Goal: Book appointment/travel/reservation

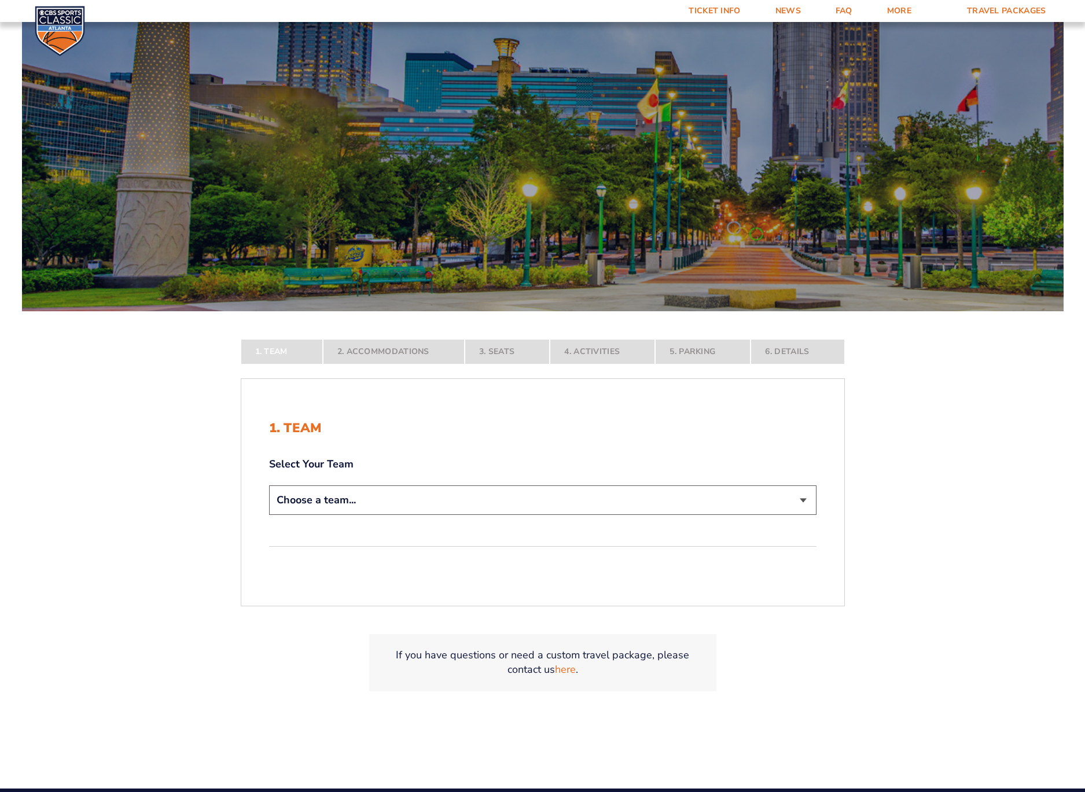
scroll to position [95, 0]
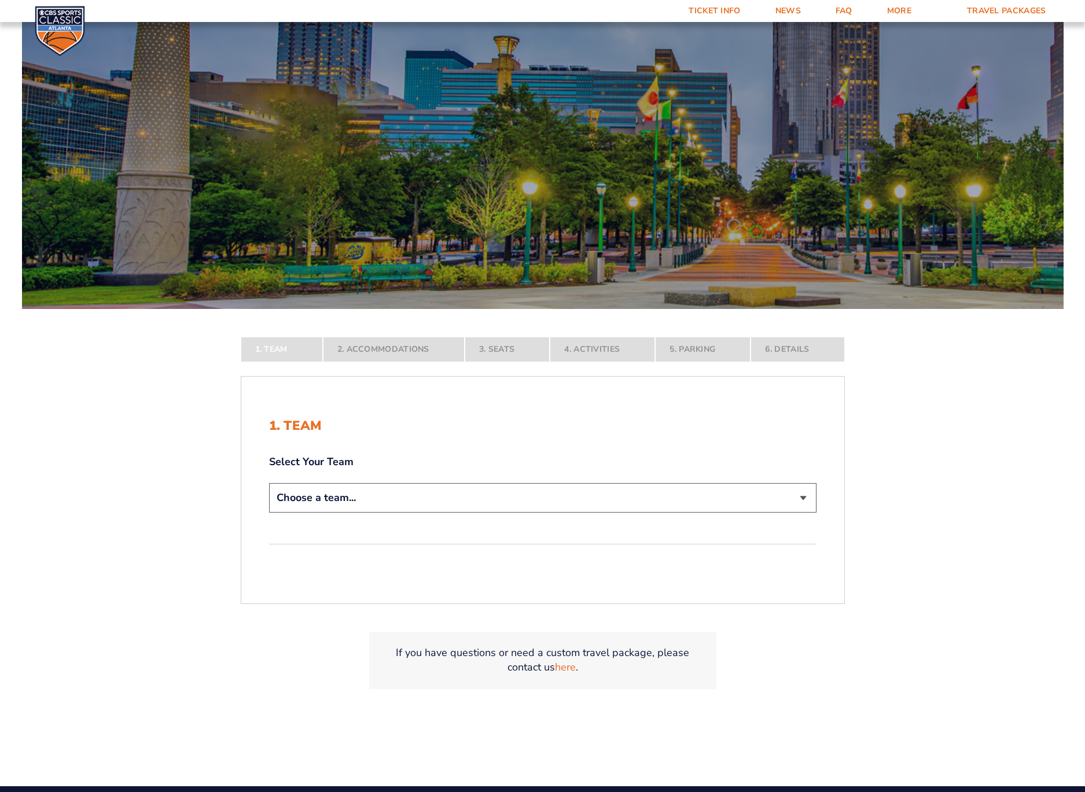
click at [410, 517] on div "1. Team Select Your Team Choose a team... [US_STATE] Wildcats [US_STATE] State …" at bounding box center [542, 490] width 603 height 199
click at [407, 500] on select "Choose a team... [US_STATE] Wildcats [US_STATE] State Buckeyes [US_STATE] Tar H…" at bounding box center [542, 498] width 547 height 30
select select "12756"
click at [269, 513] on select "Choose a team... [US_STATE] Wildcats [US_STATE] State Buckeyes [US_STATE] Tar H…" at bounding box center [542, 498] width 547 height 30
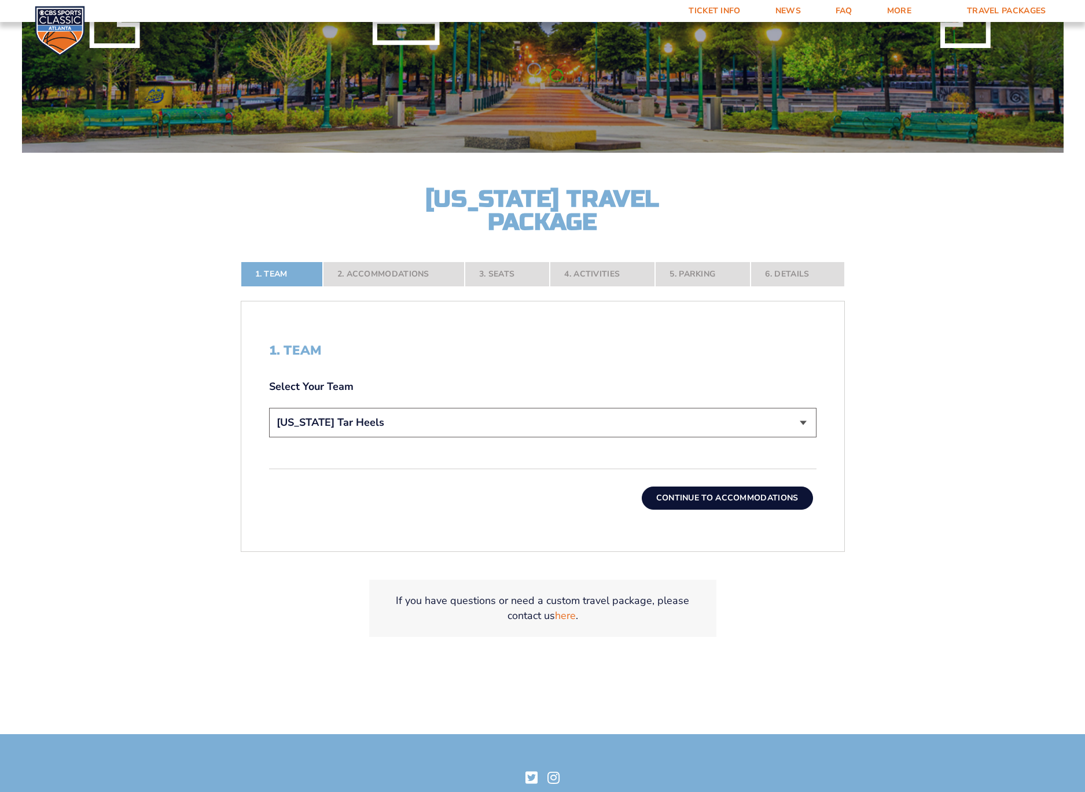
click at [729, 499] on button "Continue To Accommodations" at bounding box center [727, 498] width 171 height 23
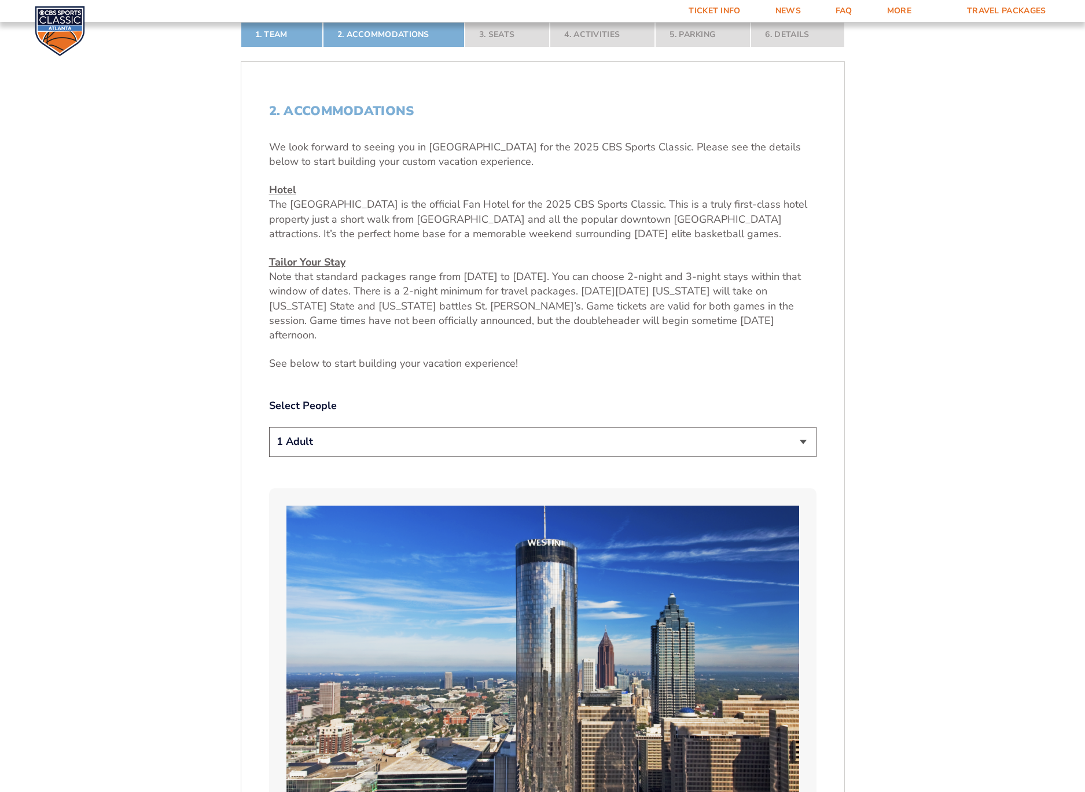
scroll to position [491, 0]
click at [360, 426] on select "1 Adult 2 Adults 3 Adults 4 Adults 2 Adults + 1 Child 2 Adults + 2 Children 2 A…" at bounding box center [542, 441] width 547 height 30
select select "2 Adults"
click at [269, 426] on select "1 Adult 2 Adults 3 Adults 4 Adults 2 Adults + 1 Child 2 Adults + 2 Children 2 A…" at bounding box center [542, 441] width 547 height 30
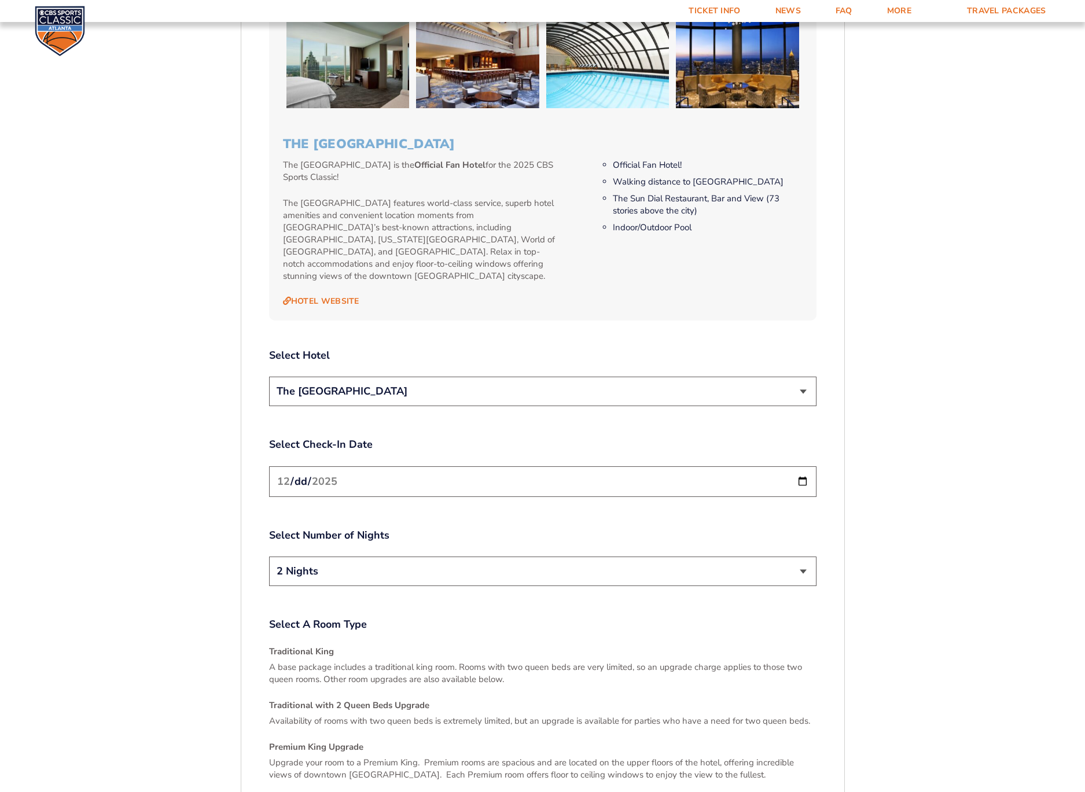
scroll to position [1231, 0]
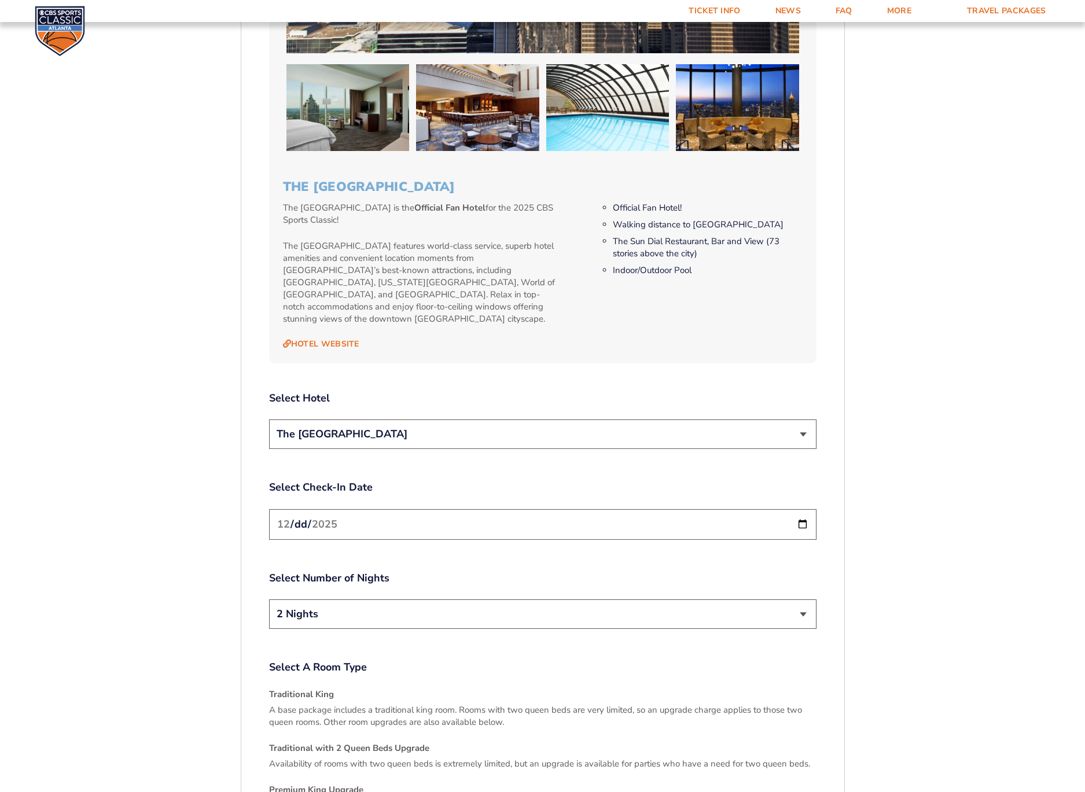
click at [390, 419] on select "The [GEOGRAPHIC_DATA]" at bounding box center [542, 434] width 547 height 30
click at [269, 419] on select "The [GEOGRAPHIC_DATA]" at bounding box center [542, 434] width 547 height 30
click at [267, 484] on div "2. Accommodations We look forward to seeing you in [GEOGRAPHIC_DATA] for the 20…" at bounding box center [542, 209] width 603 height 1748
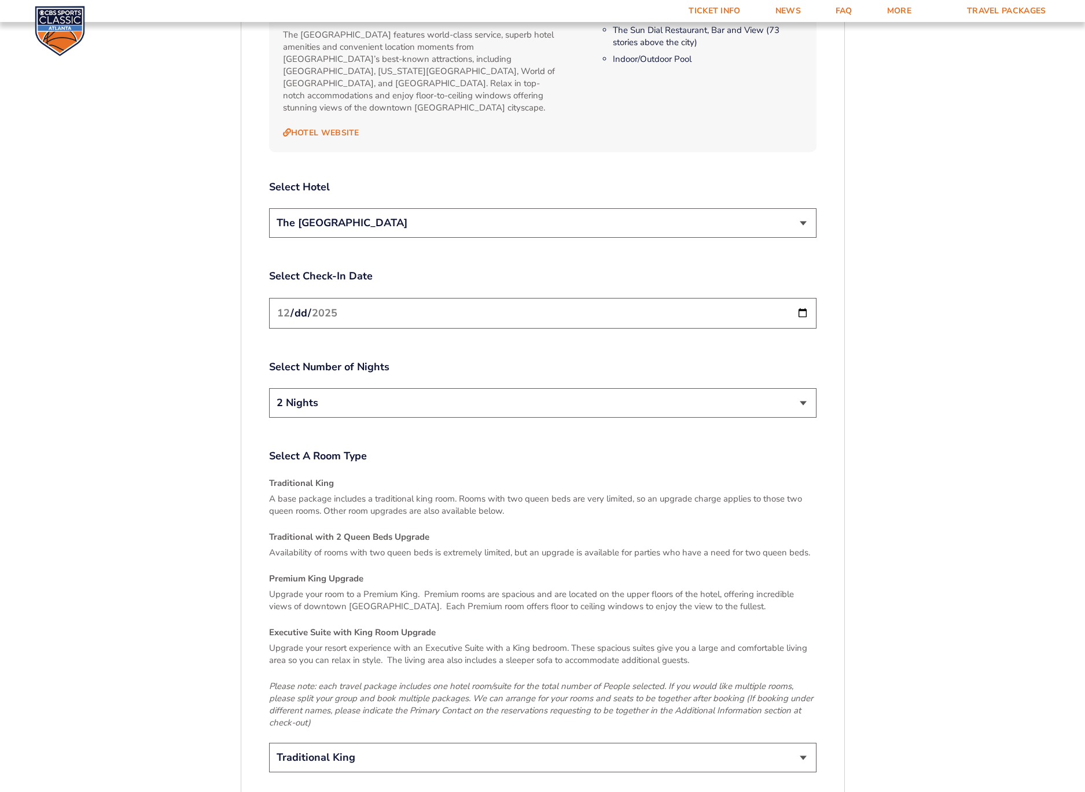
scroll to position [1397, 0]
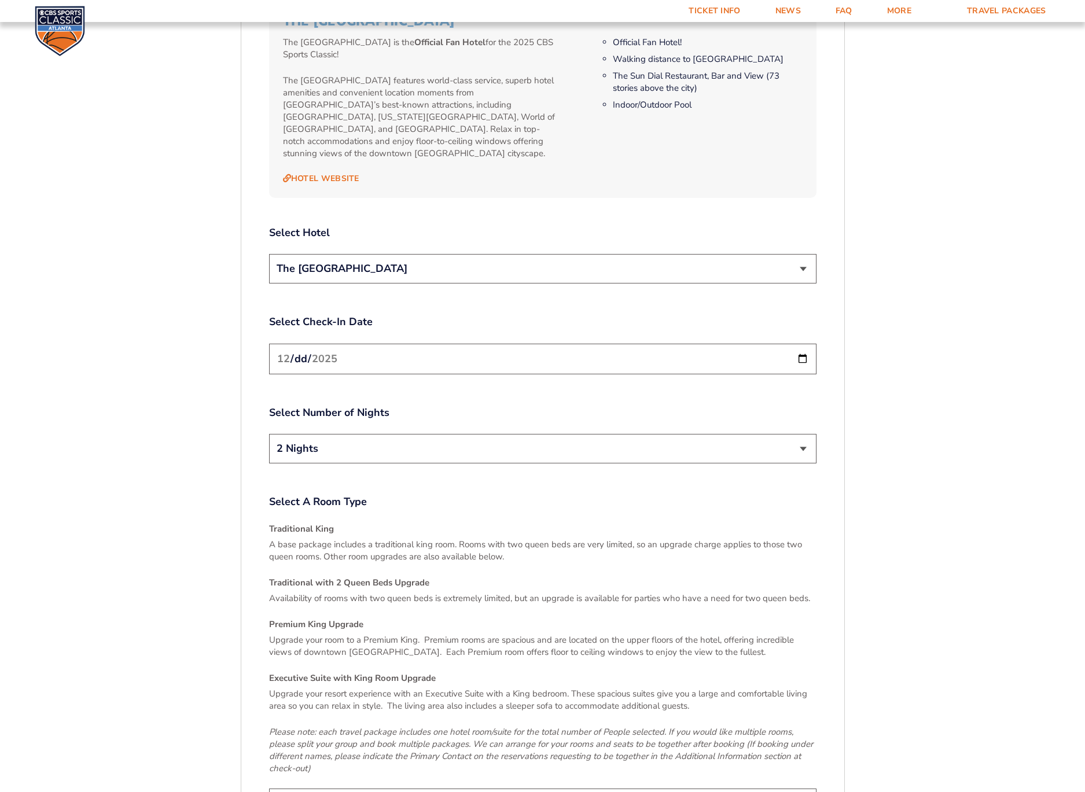
click at [808, 344] on input "[DATE]" at bounding box center [542, 359] width 547 height 31
click at [805, 344] on input "[DATE]" at bounding box center [542, 359] width 547 height 31
click at [851, 342] on div "1. Team 2. Accommodations 3. Seats 4. Activities 5. Parking 6. Details 1. Team …" at bounding box center [543, 148] width 660 height 2120
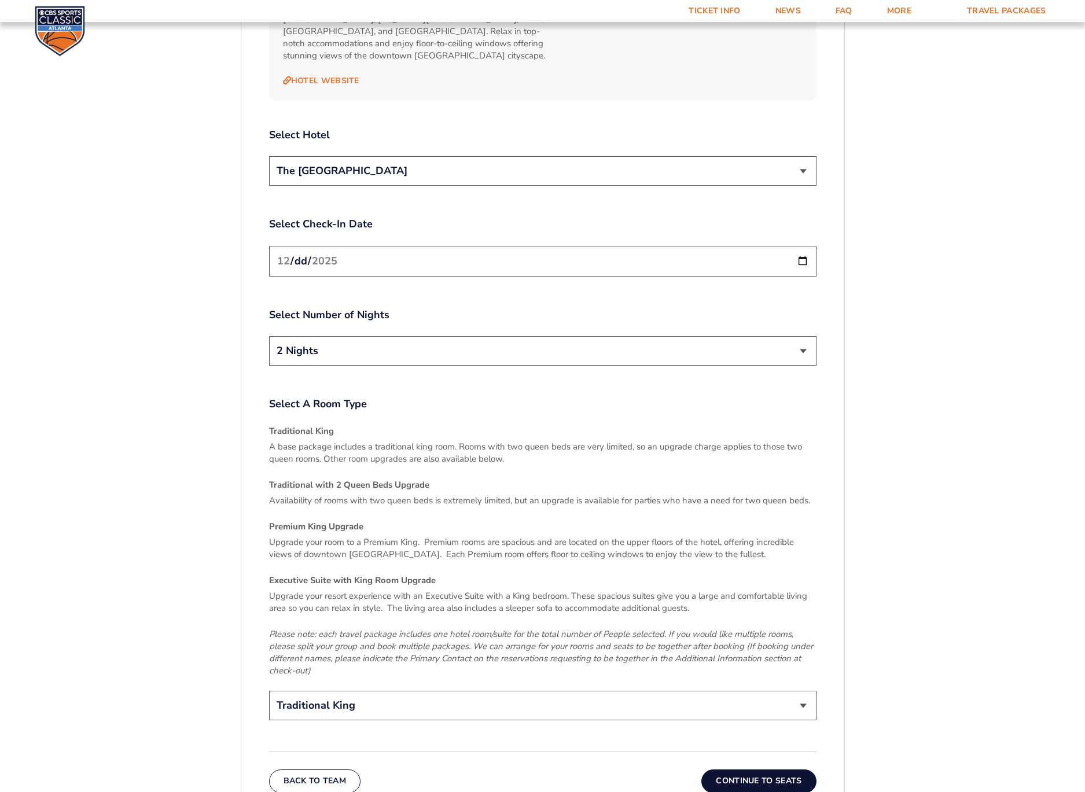
scroll to position [1515, 0]
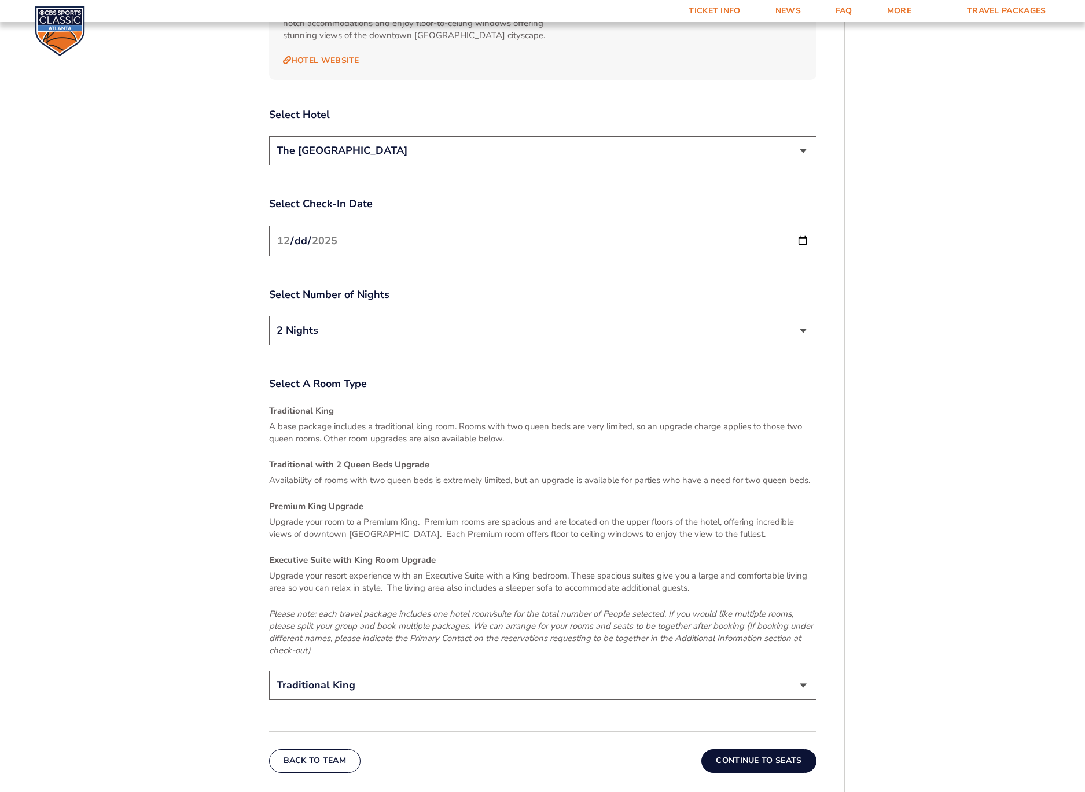
click at [328, 671] on select "Traditional King Traditional with 2 Queen Beds Upgrade (+$45 per night) Premium…" at bounding box center [542, 686] width 547 height 30
select select "Traditional with 2 Queen Beds Upgrade"
click at [269, 671] on select "Traditional King Traditional with 2 Queen Beds Upgrade (+$45 per night) Premium…" at bounding box center [542, 686] width 547 height 30
click at [238, 544] on div "1. Team 2. Accommodations 3. Seats 4. Activities 5. Parking 6. Details 1. Team …" at bounding box center [543, 30] width 660 height 2120
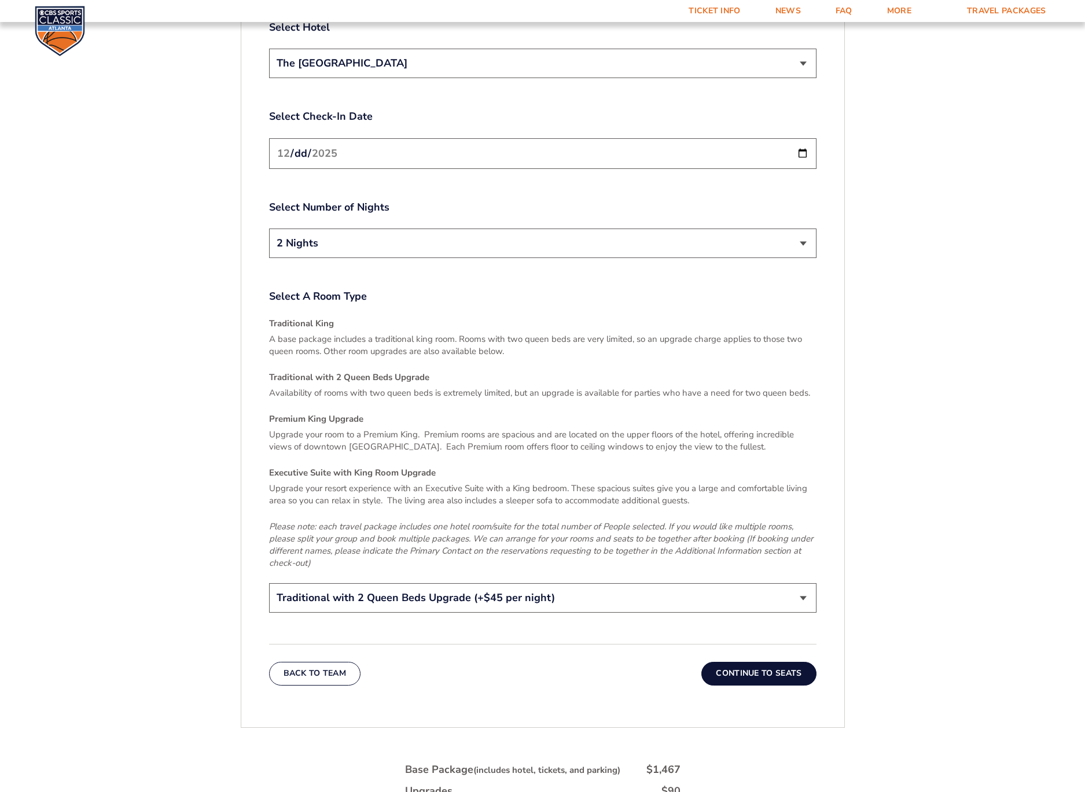
scroll to position [1603, 0]
click at [790, 661] on button "Continue To Seats" at bounding box center [758, 672] width 115 height 23
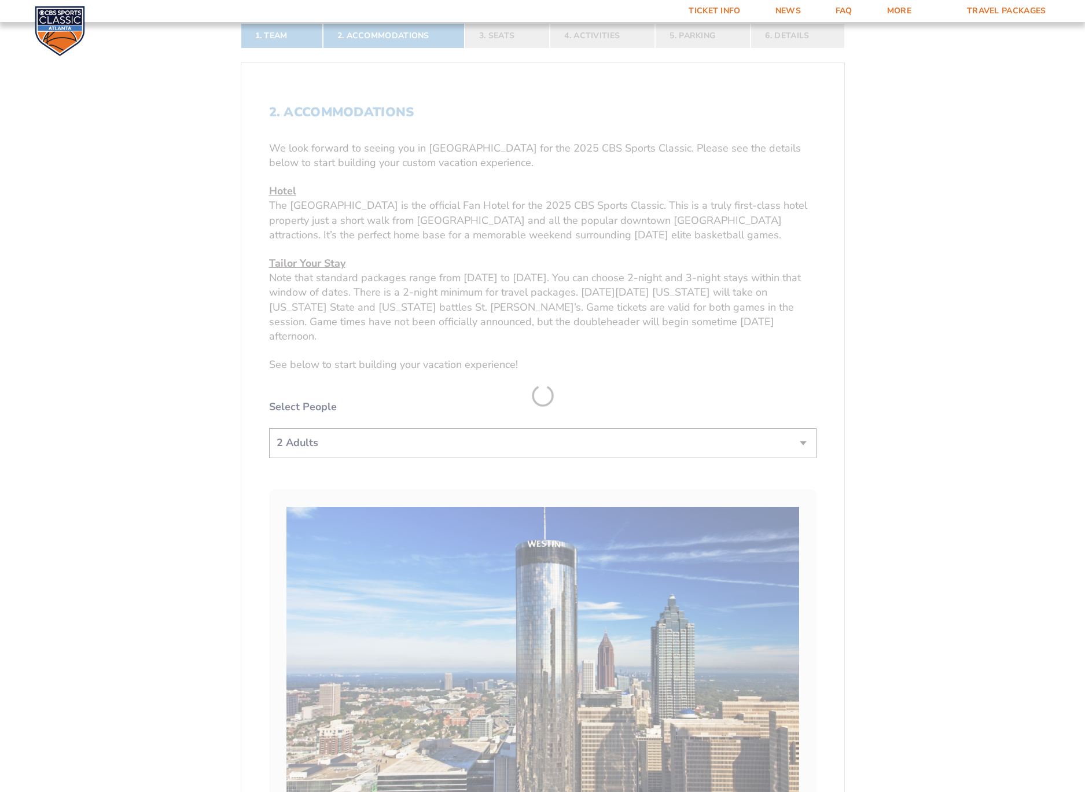
scroll to position [375, 0]
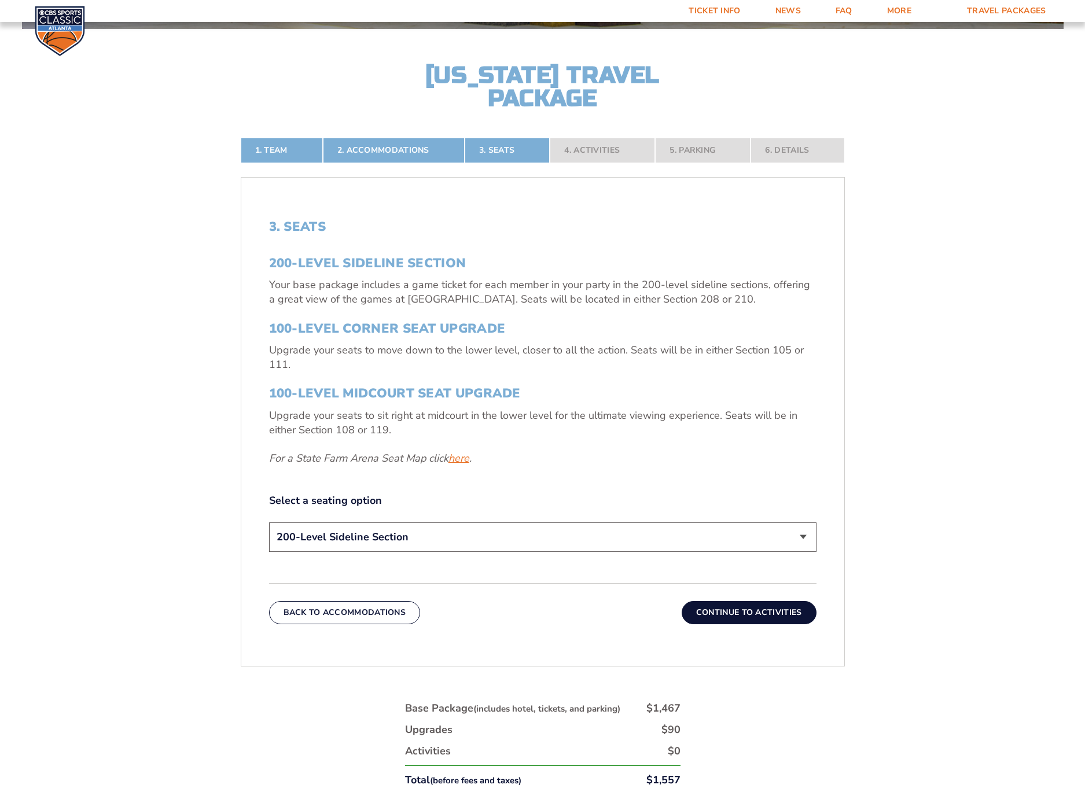
click at [459, 458] on link "here" at bounding box center [458, 458] width 21 height 14
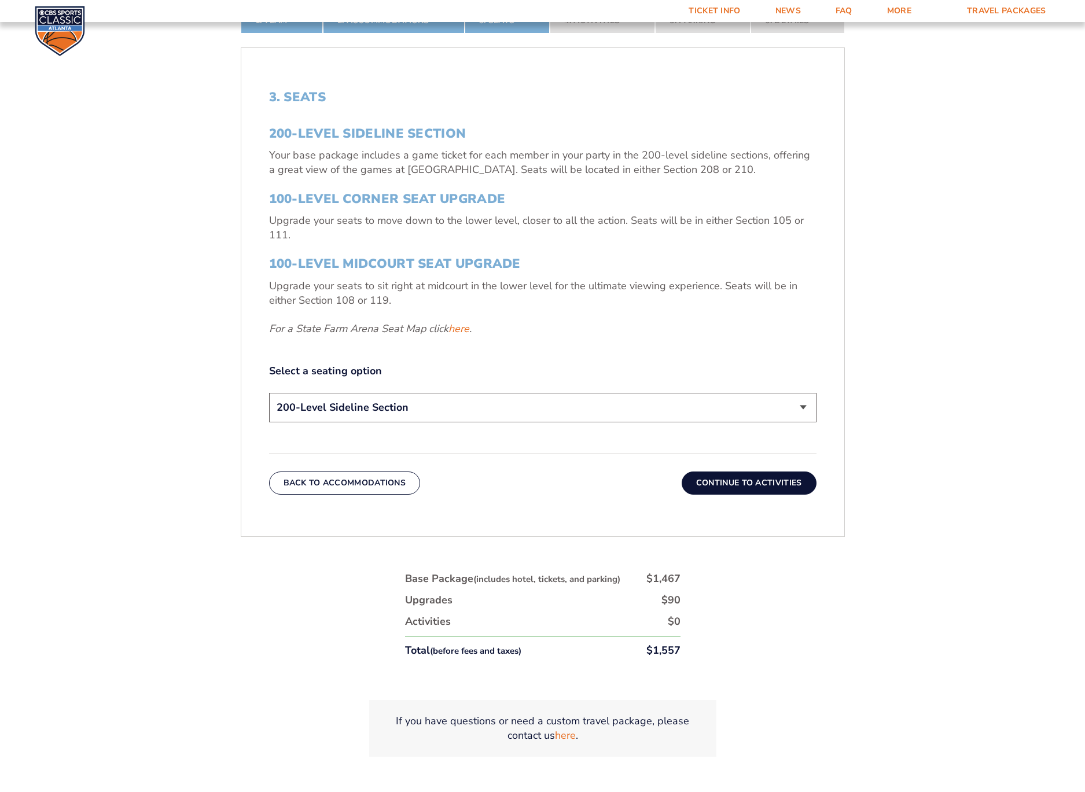
scroll to position [505, 0]
click at [413, 414] on select "200-Level Sideline Section 100-Level Corner Seat Upgrade (+$120 per person) 100…" at bounding box center [542, 407] width 547 height 30
select select "100-Level Midcourt Seat Upgrade"
click at [269, 392] on select "200-Level Sideline Section 100-Level Corner Seat Upgrade (+$120 per person) 100…" at bounding box center [542, 407] width 547 height 30
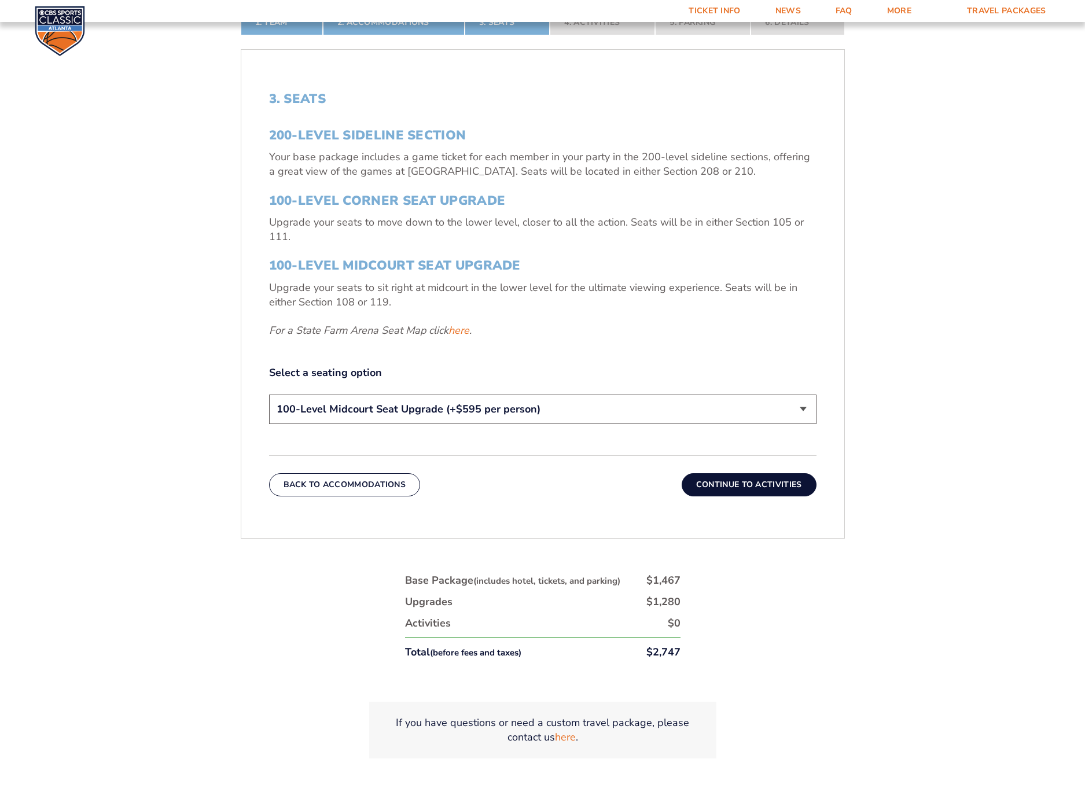
click at [710, 481] on button "Continue To Activities" at bounding box center [749, 484] width 135 height 23
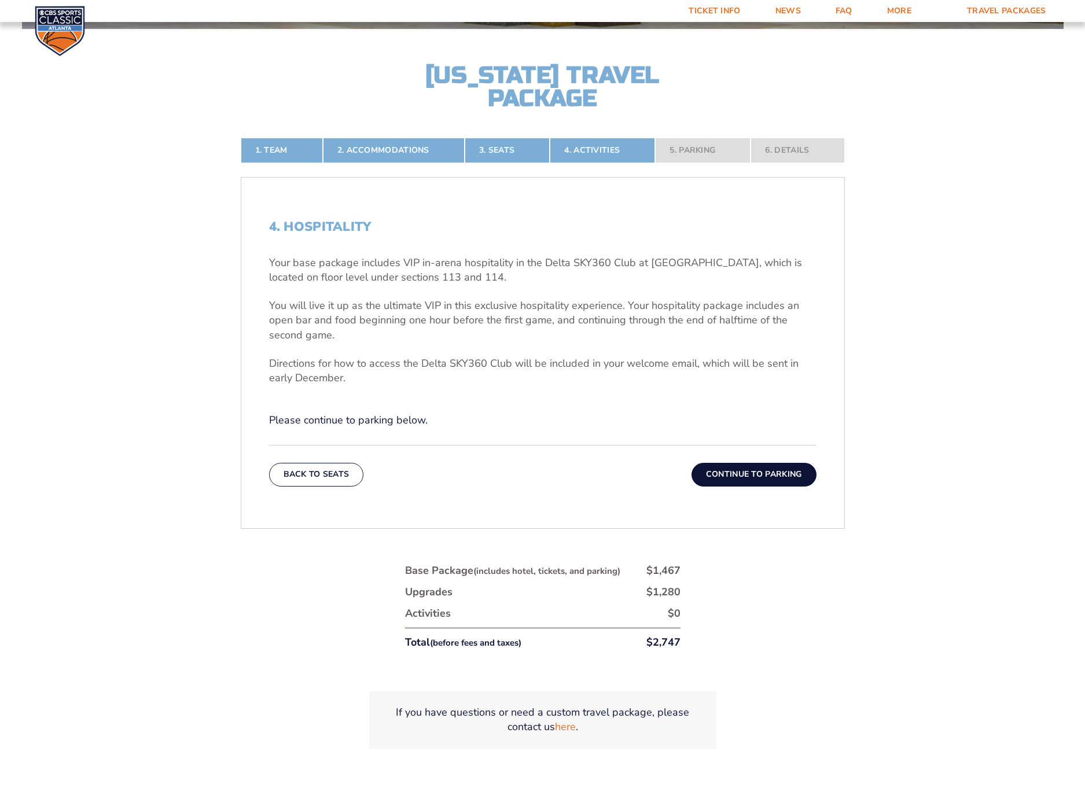
scroll to position [377, 0]
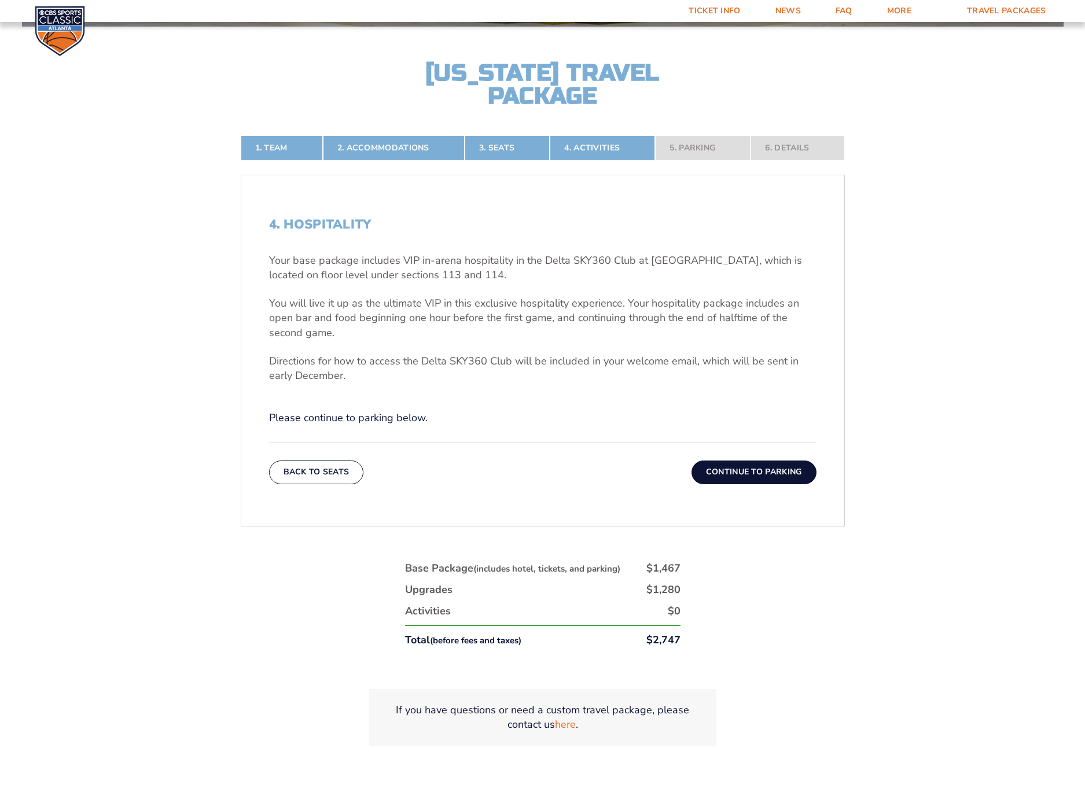
click at [726, 473] on button "Continue To Parking" at bounding box center [753, 472] width 125 height 23
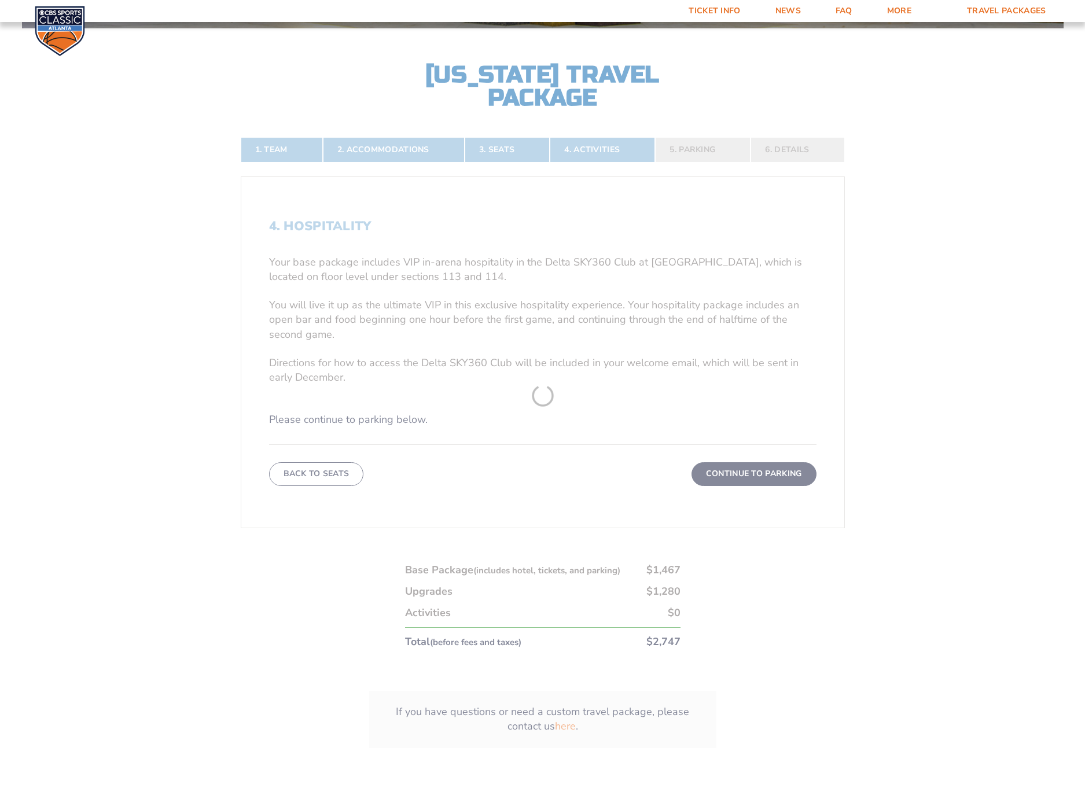
scroll to position [375, 0]
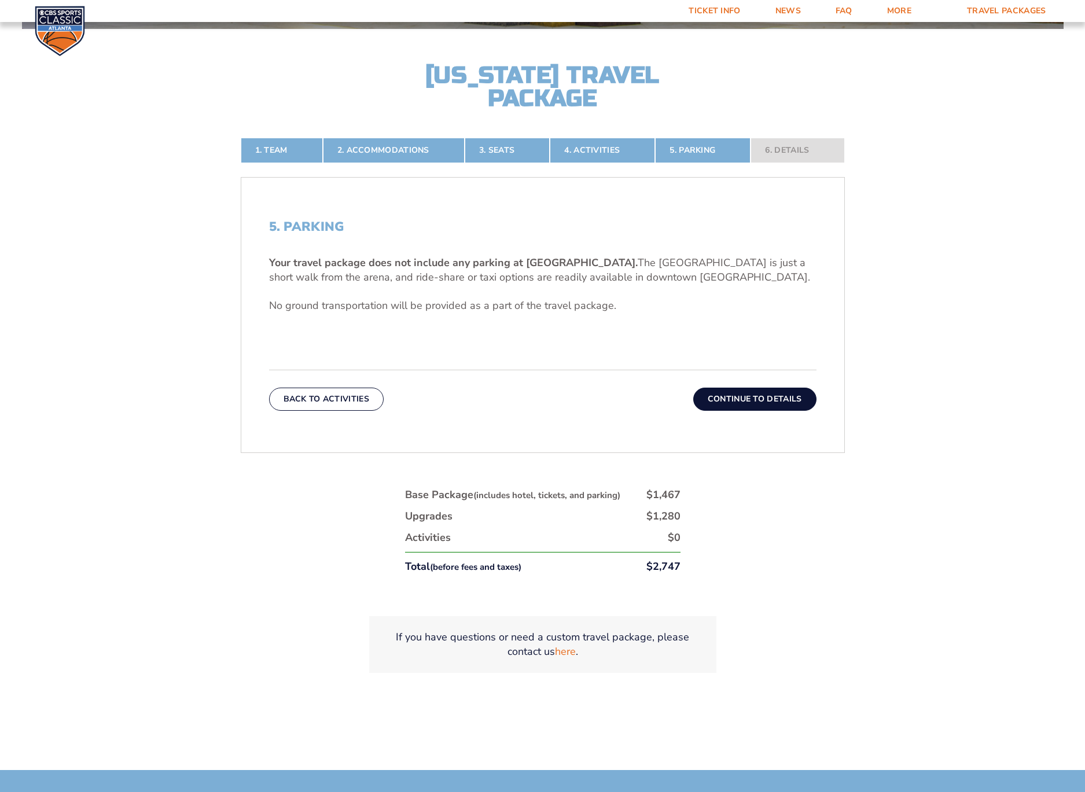
click at [717, 404] on button "Continue To Details" at bounding box center [754, 399] width 123 height 23
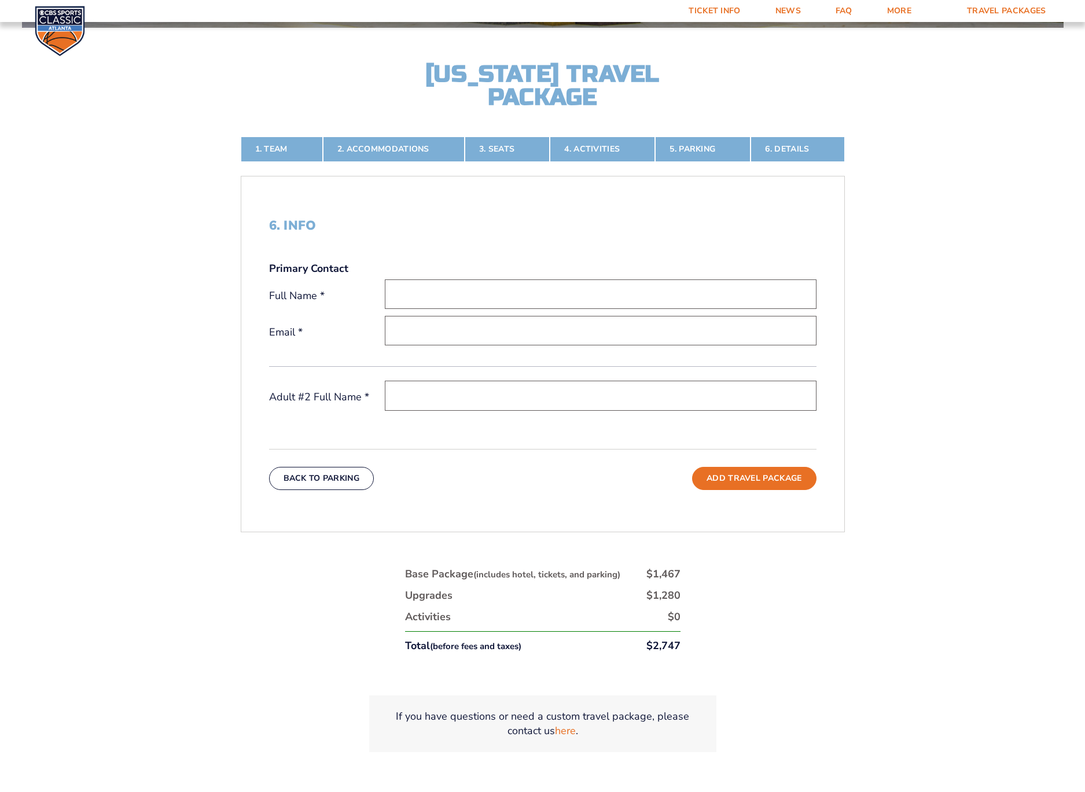
scroll to position [377, 0]
